Goal: Information Seeking & Learning: Learn about a topic

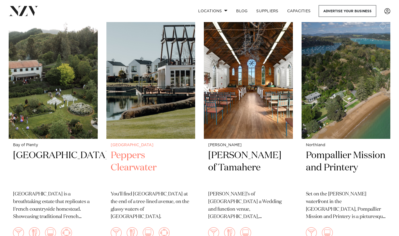
scroll to position [839, 0]
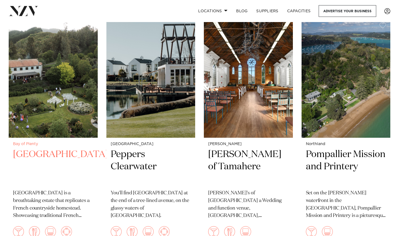
click at [51, 93] on img at bounding box center [53, 77] width 89 height 119
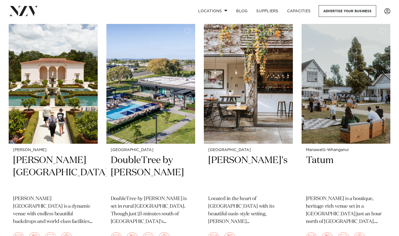
scroll to position [1546, 0]
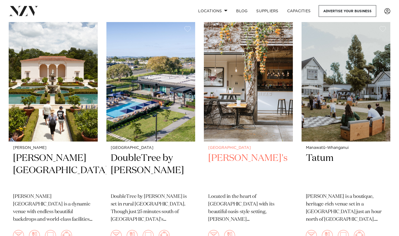
click at [238, 90] on img at bounding box center [248, 81] width 89 height 119
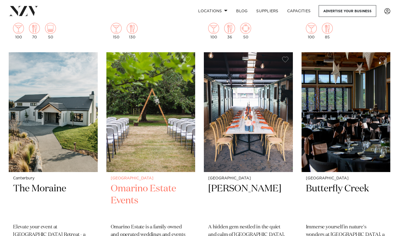
scroll to position [2227, 0]
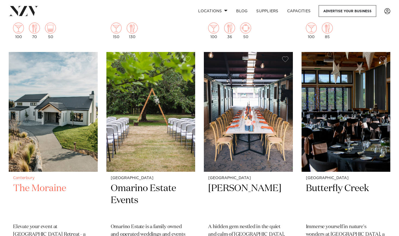
click at [67, 145] on img at bounding box center [53, 111] width 89 height 119
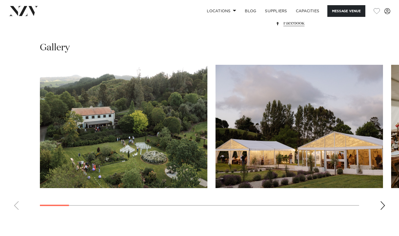
scroll to position [475, 0]
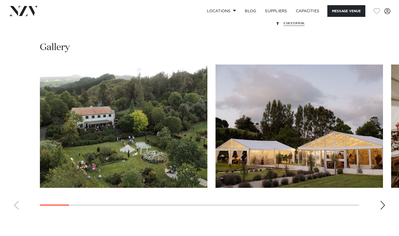
click at [110, 131] on img "1 / 20" at bounding box center [124, 125] width 168 height 123
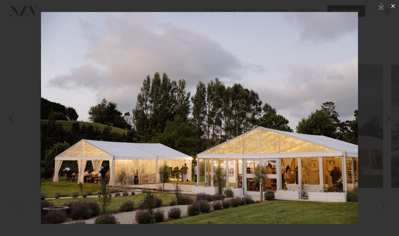
click at [397, 2] on button at bounding box center [393, 6] width 12 height 12
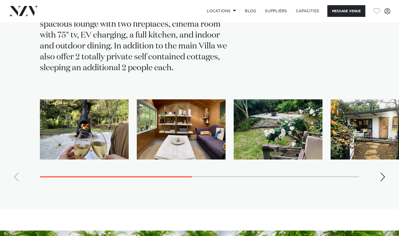
scroll to position [1105, 0]
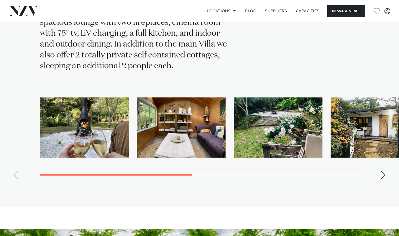
click at [382, 170] on div "Next slide" at bounding box center [382, 174] width 5 height 9
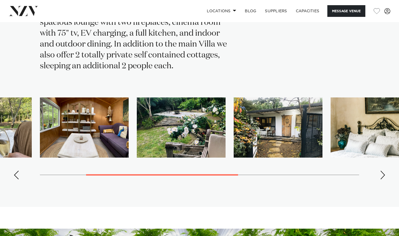
click at [383, 170] on div "Next slide" at bounding box center [382, 174] width 5 height 9
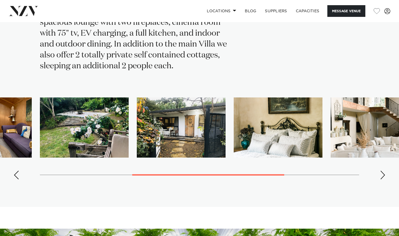
click at [383, 170] on div "Next slide" at bounding box center [382, 174] width 5 height 9
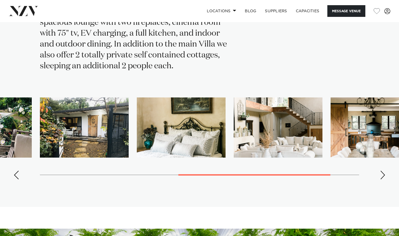
click at [383, 170] on div "Next slide" at bounding box center [382, 174] width 5 height 9
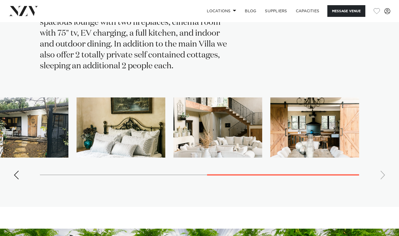
click at [383, 153] on swiper-container at bounding box center [199, 140] width 399 height 86
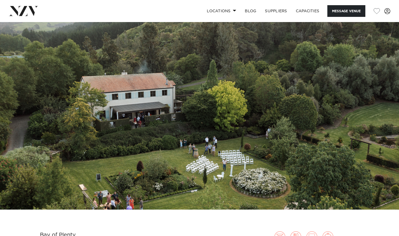
scroll to position [0, 0]
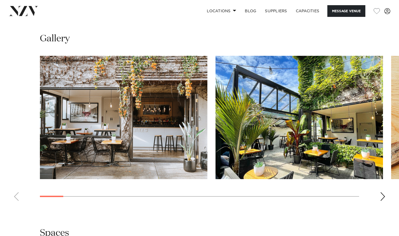
scroll to position [511, 0]
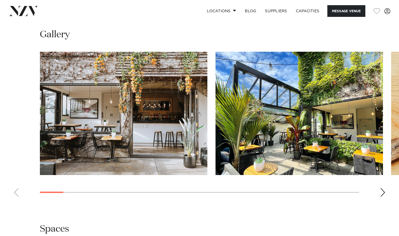
click at [383, 196] on div "Next slide" at bounding box center [382, 192] width 5 height 9
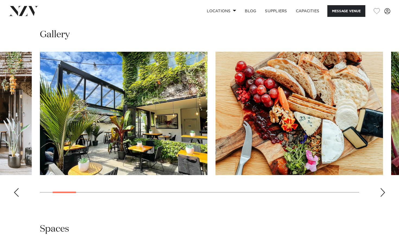
click at [383, 196] on div "Next slide" at bounding box center [382, 192] width 5 height 9
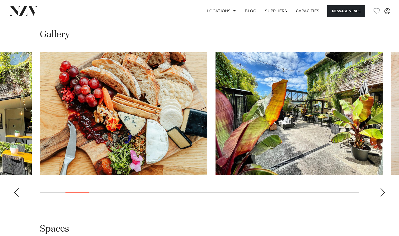
click at [383, 196] on div "Next slide" at bounding box center [382, 192] width 5 height 9
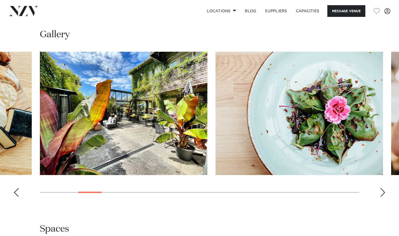
click at [383, 196] on div "Next slide" at bounding box center [382, 192] width 5 height 9
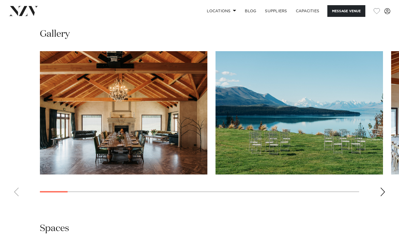
scroll to position [503, 0]
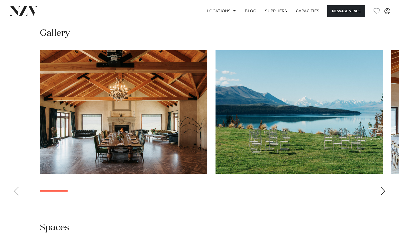
click at [164, 112] on img "1 / 21" at bounding box center [124, 111] width 168 height 123
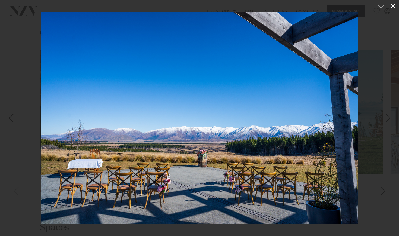
click at [396, 4] on icon at bounding box center [393, 6] width 7 height 7
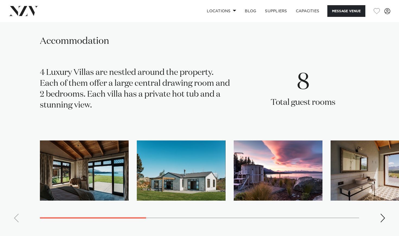
scroll to position [1067, 0]
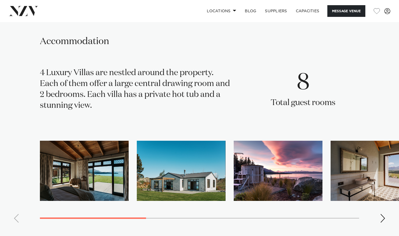
click at [78, 168] on img "1 / 10" at bounding box center [84, 170] width 89 height 60
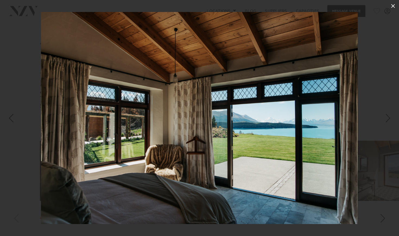
click at [394, 5] on icon at bounding box center [394, 6] width 4 height 4
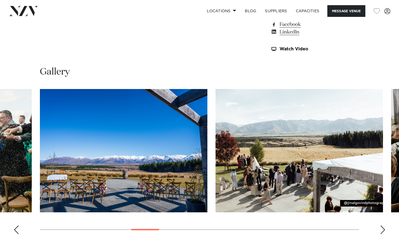
scroll to position [464, 0]
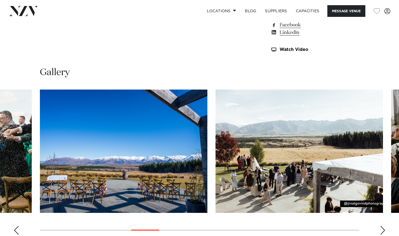
click at [15, 226] on div "Previous slide" at bounding box center [16, 230] width 5 height 9
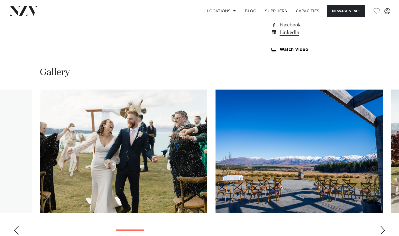
click at [15, 226] on div "Previous slide" at bounding box center [16, 230] width 5 height 9
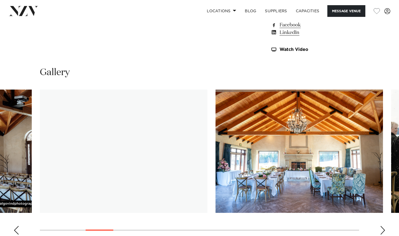
click at [15, 226] on div "Previous slide" at bounding box center [16, 230] width 5 height 9
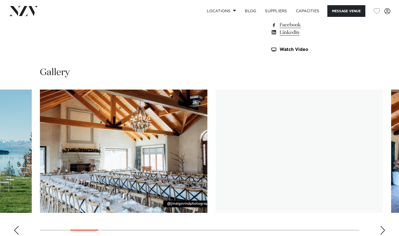
click at [15, 226] on div "Previous slide" at bounding box center [16, 230] width 5 height 9
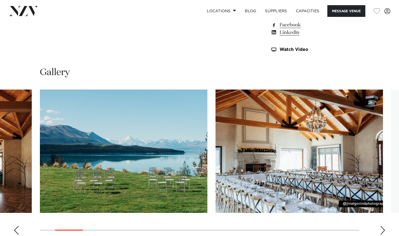
click at [15, 226] on div "Previous slide" at bounding box center [16, 230] width 5 height 9
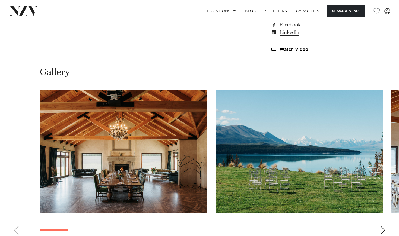
click at [15, 222] on swiper-container at bounding box center [199, 163] width 399 height 149
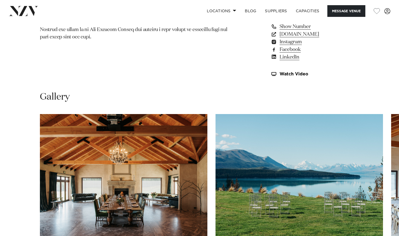
scroll to position [449, 0]
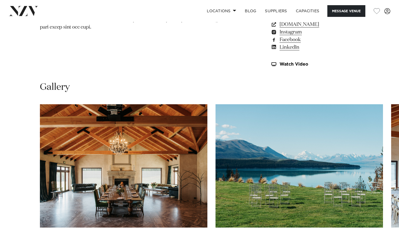
click at [146, 137] on img "1 / 21" at bounding box center [124, 165] width 168 height 123
